Goal: Task Accomplishment & Management: Use online tool/utility

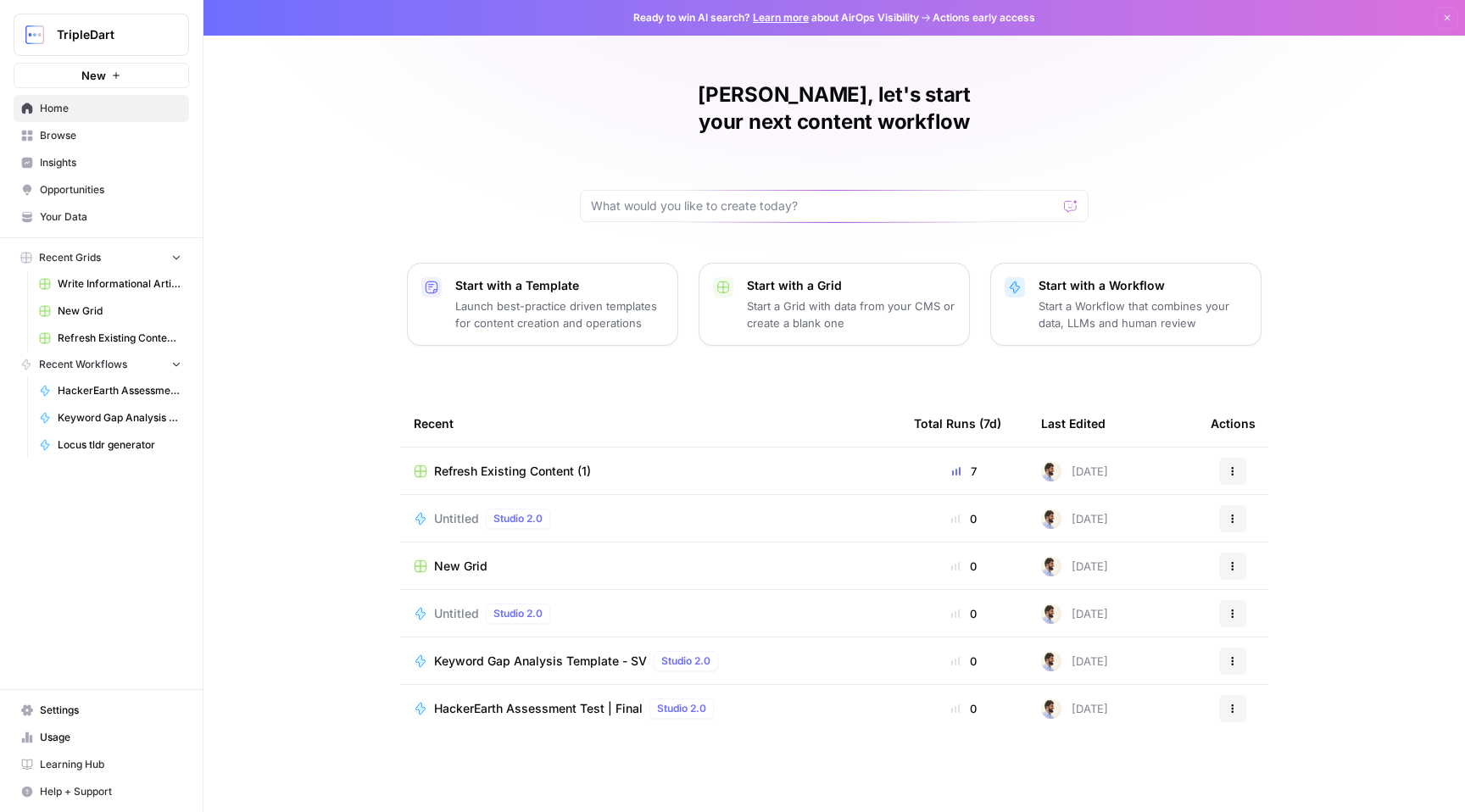
click at [126, 76] on button "New" at bounding box center [101, 76] width 176 height 25
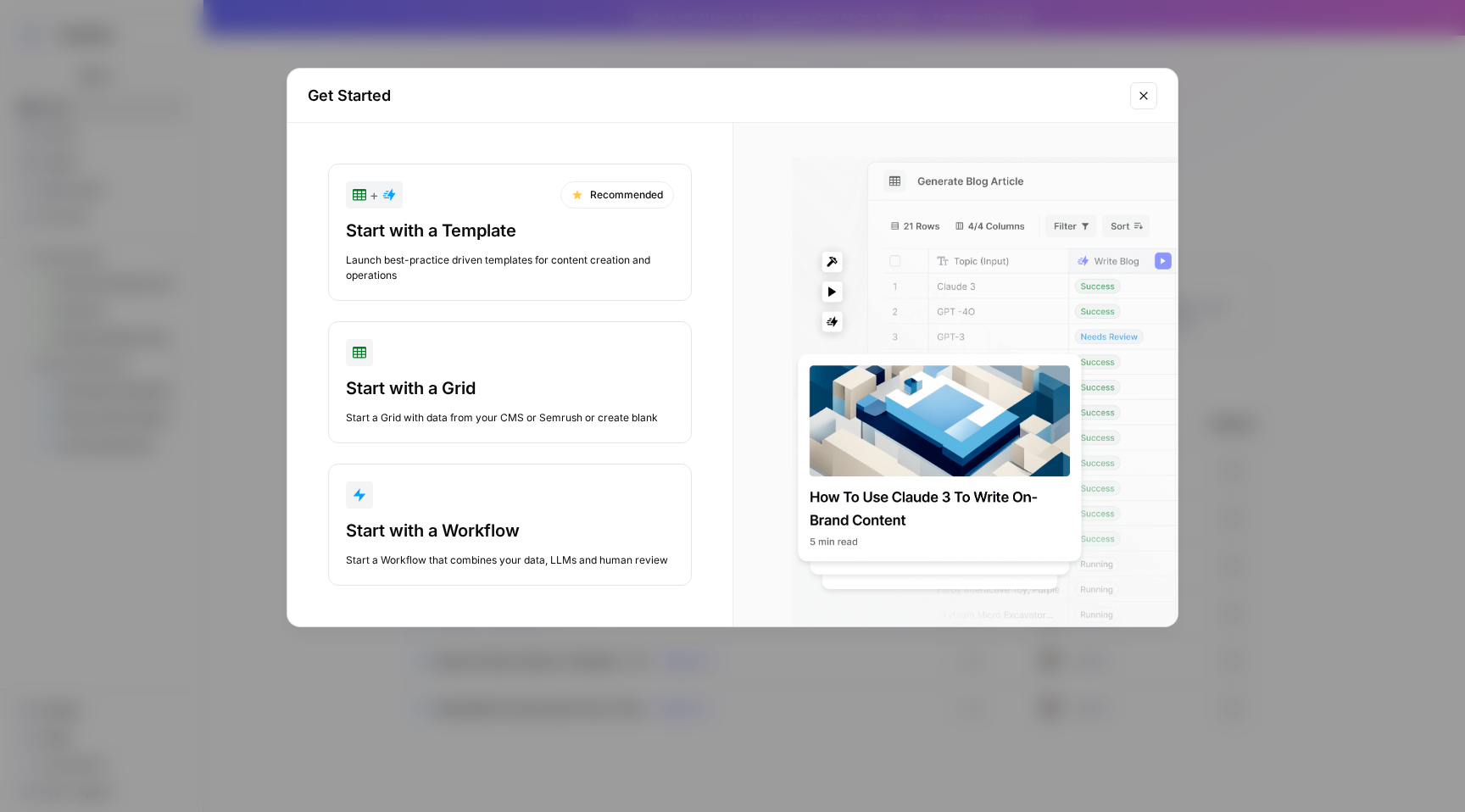
click at [1141, 97] on icon "Close modal" at bounding box center [1143, 96] width 7 height 7
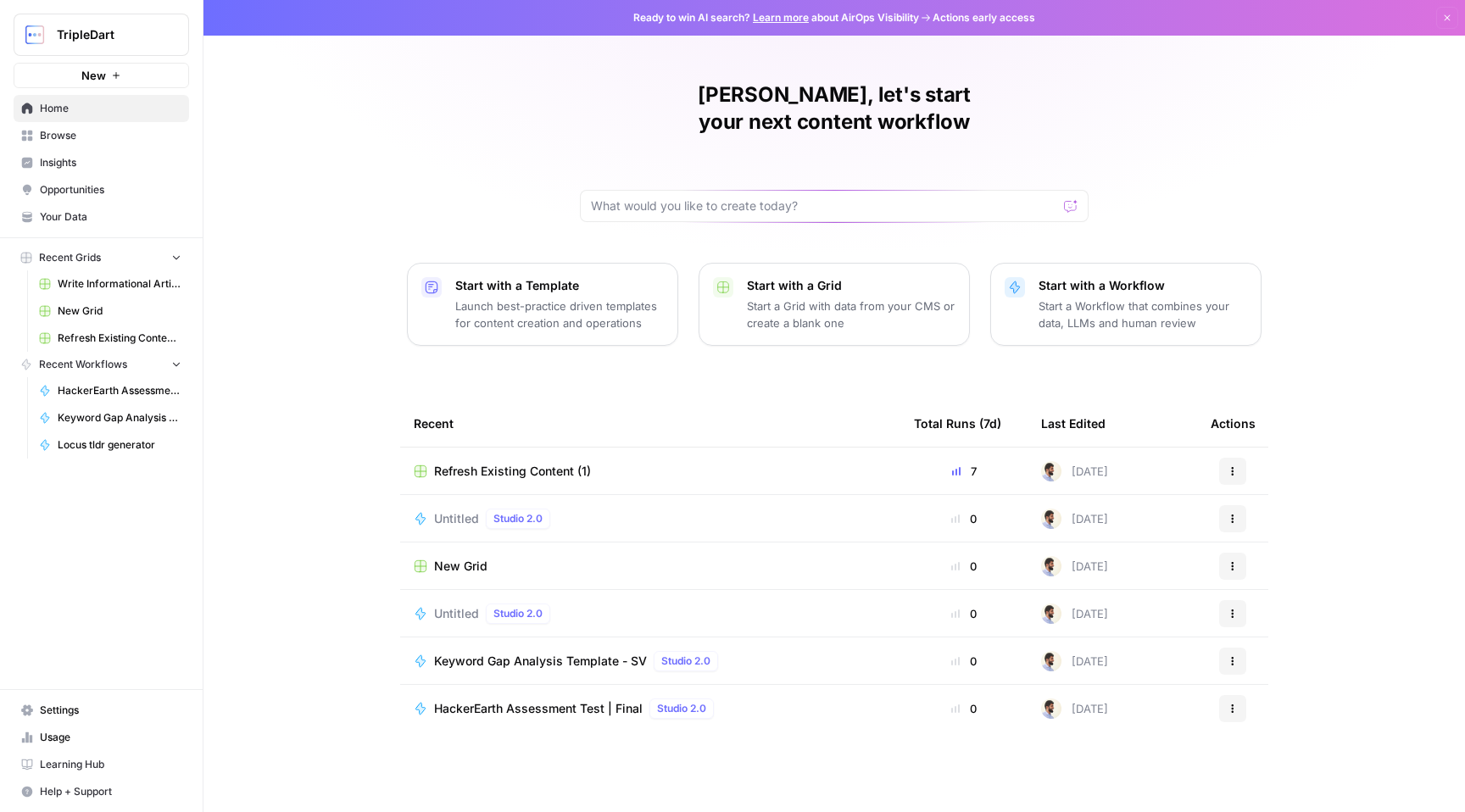
click at [103, 139] on span "Browse" at bounding box center [110, 136] width 141 height 15
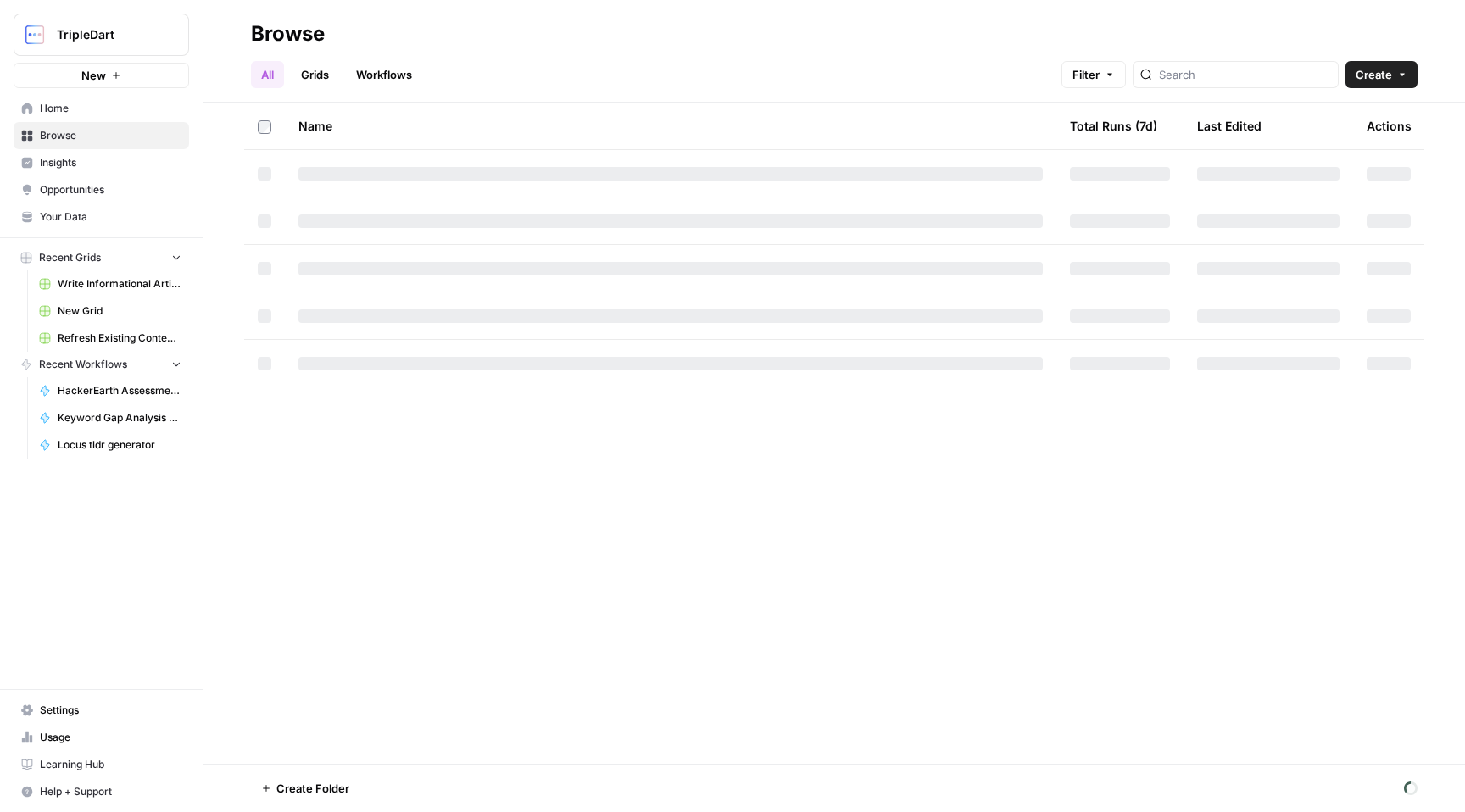
click at [333, 70] on link "Grids" at bounding box center [314, 75] width 48 height 27
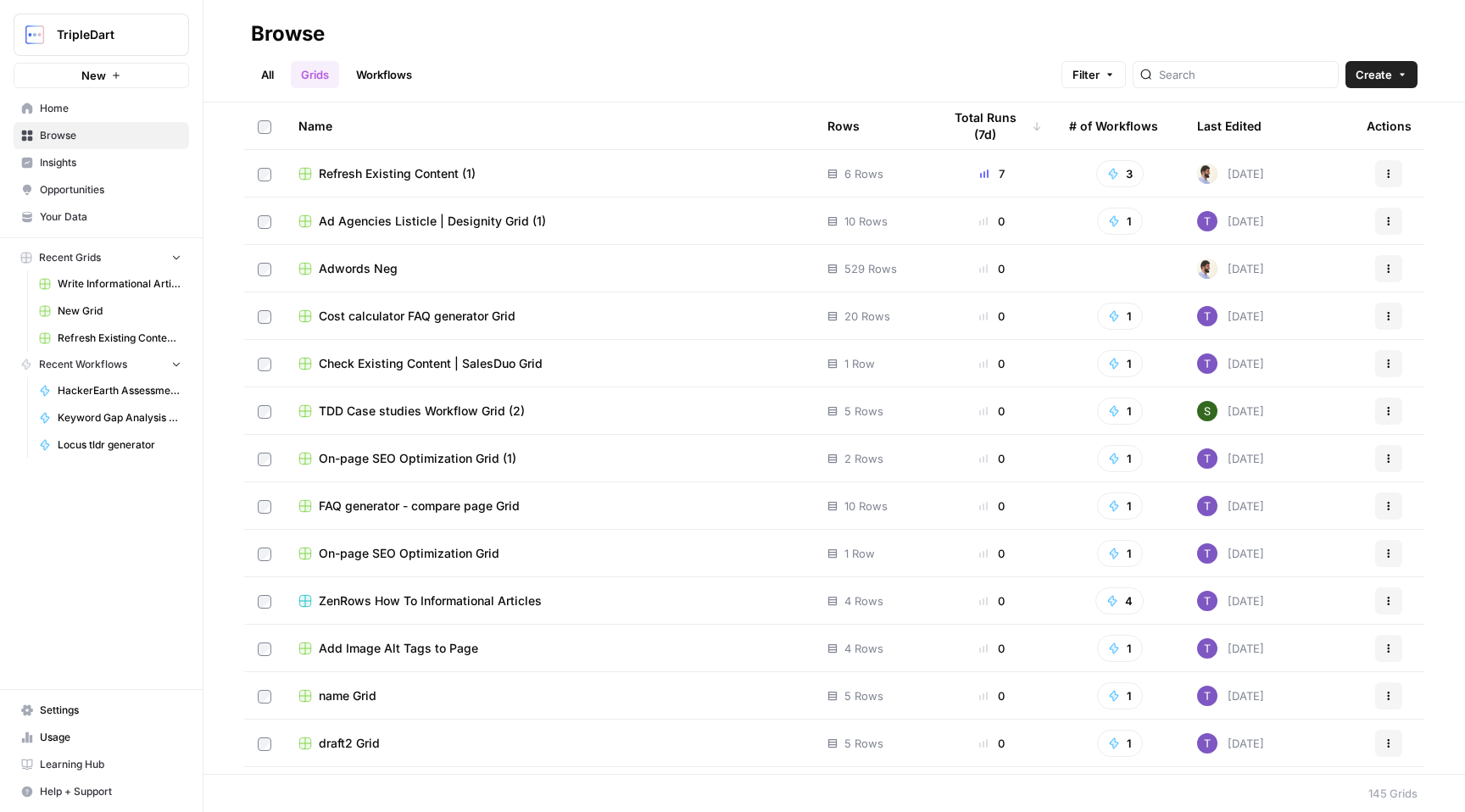
click at [1398, 62] on button "Create" at bounding box center [1381, 75] width 72 height 27
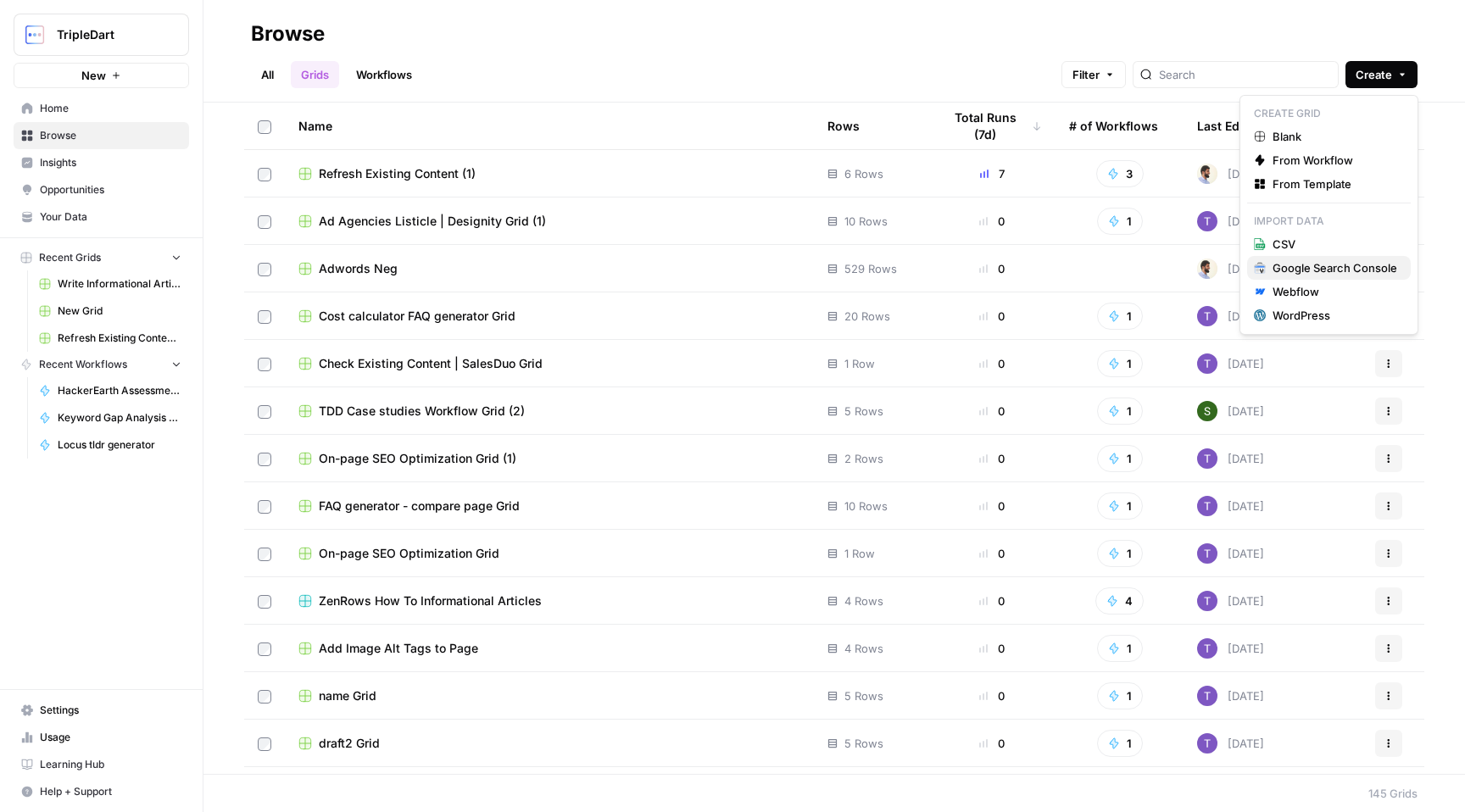
click at [1313, 270] on div "Google Search Console" at bounding box center [1334, 268] width 125 height 17
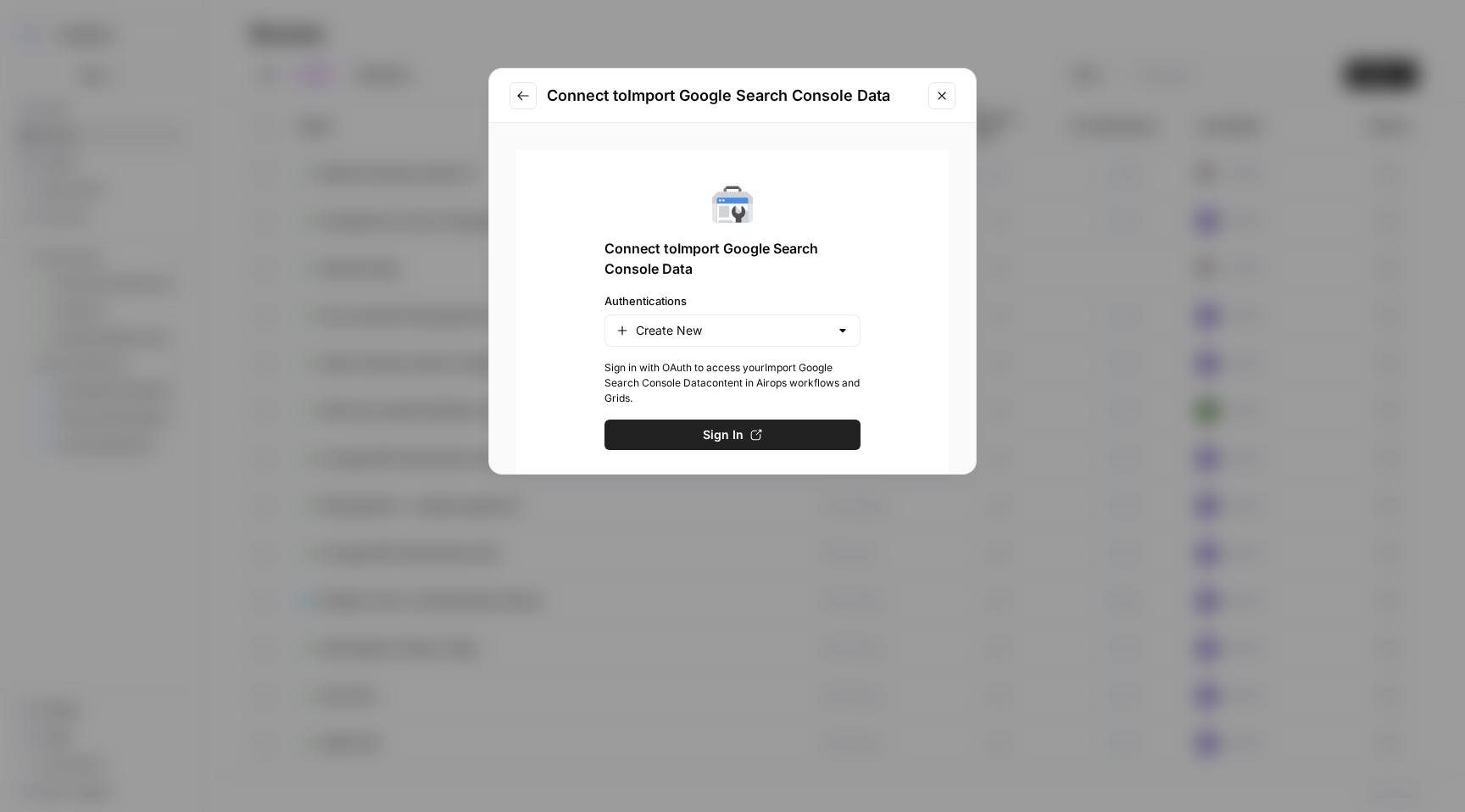
scroll to position [73, 0]
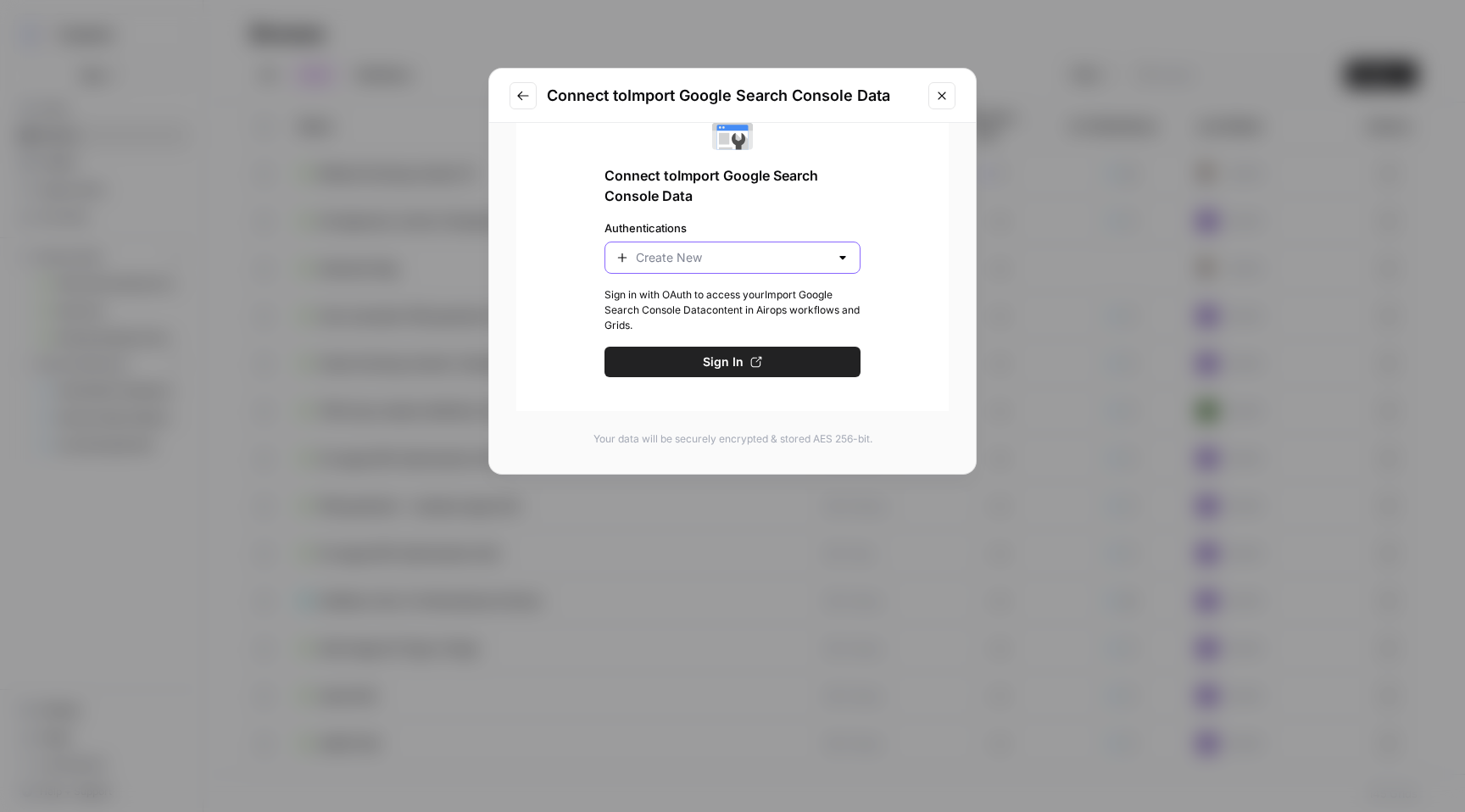
click at [797, 254] on input "Authentications" at bounding box center [732, 258] width 193 height 17
click at [886, 219] on div "Connect to Import Google Search Console Data Authentications Sign in with OAuth…" at bounding box center [732, 244] width 432 height 334
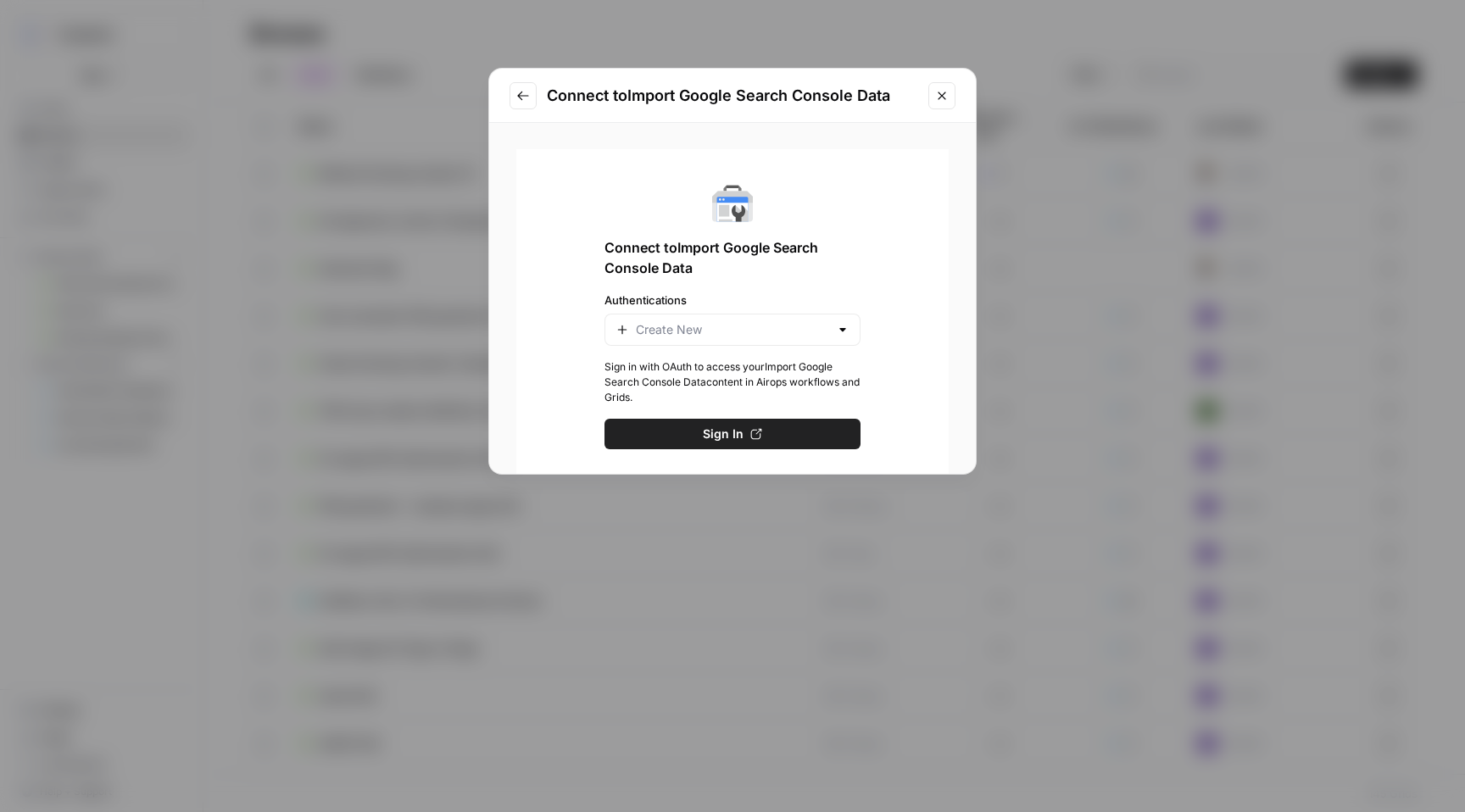
scroll to position [0, 0]
click at [941, 96] on icon "Close modal" at bounding box center [941, 96] width 7 height 7
